Goal: Task Accomplishment & Management: Manage account settings

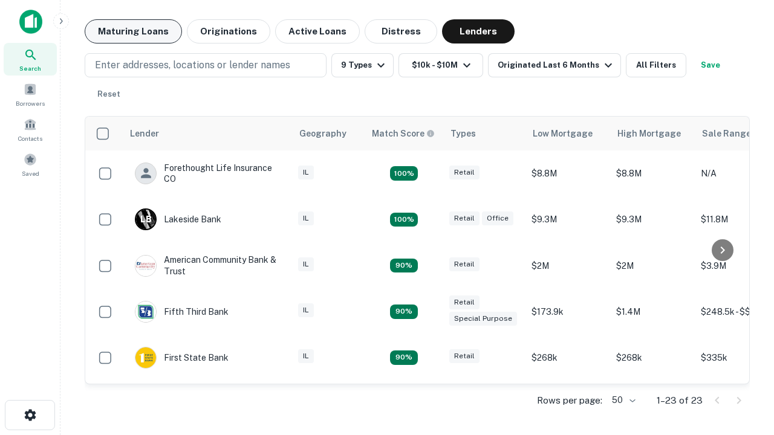
click at [133, 31] on button "Maturing Loans" at bounding box center [133, 31] width 97 height 24
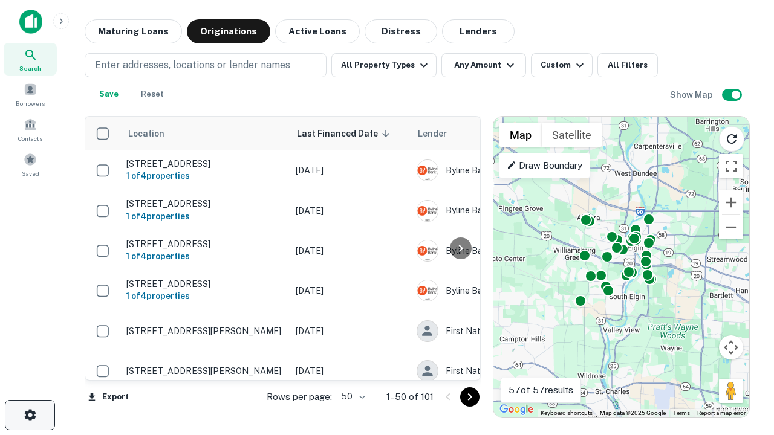
click at [30, 415] on icon "button" at bounding box center [30, 415] width 15 height 15
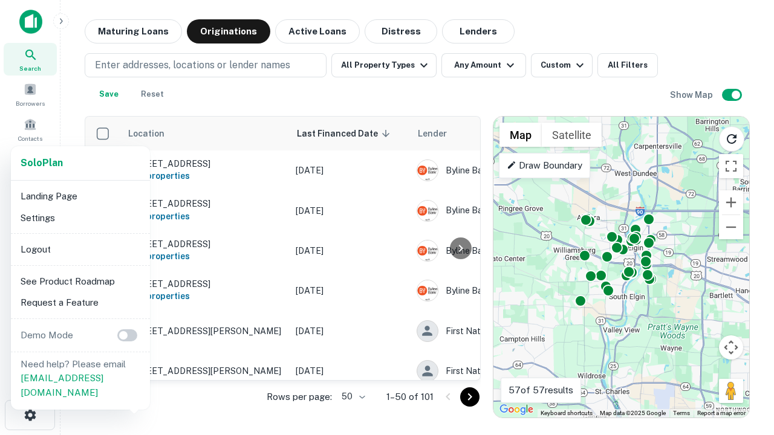
click at [80, 249] on li "Logout" at bounding box center [80, 250] width 129 height 22
